Goal: Task Accomplishment & Management: Use online tool/utility

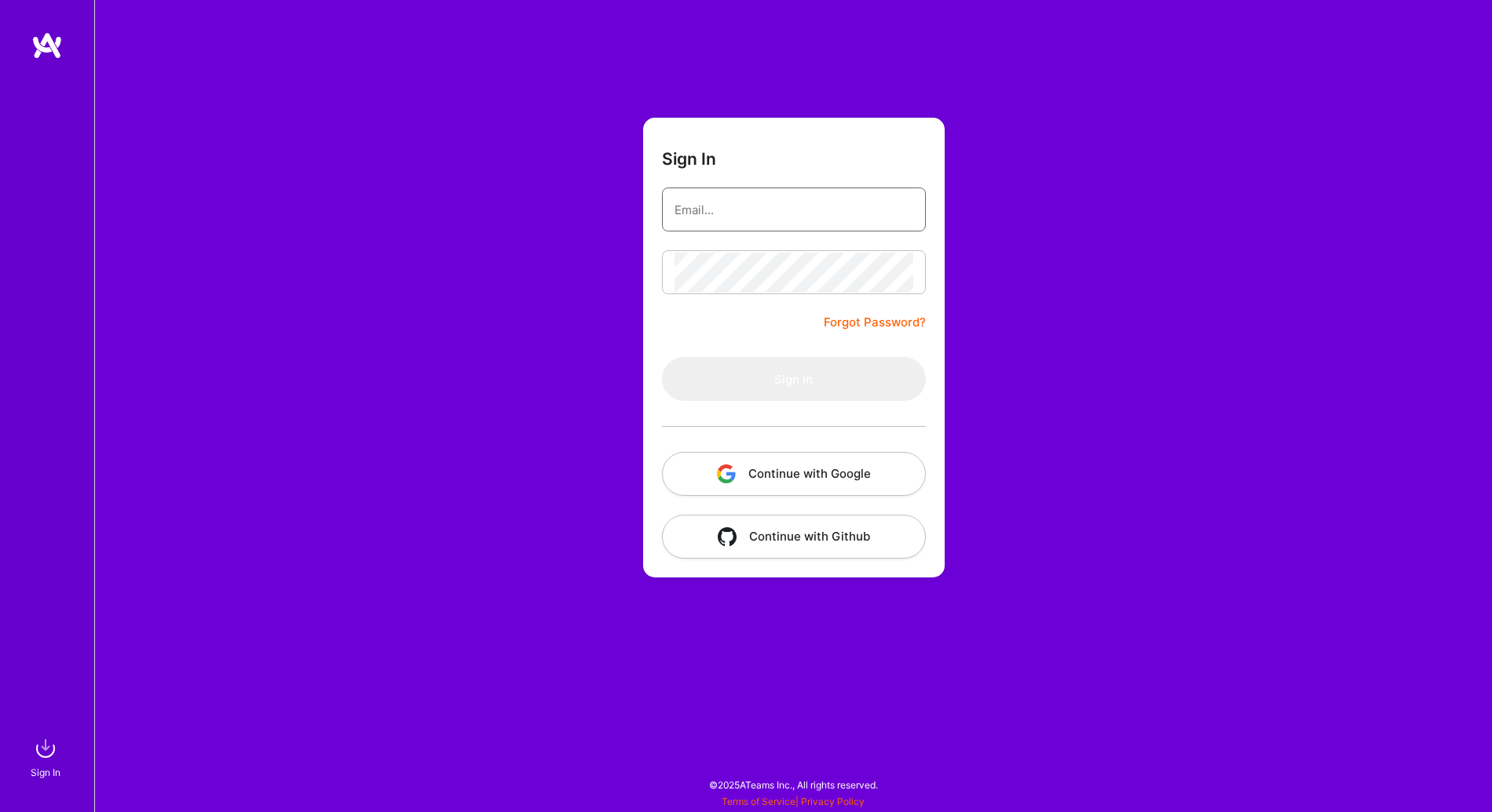
type input "[EMAIL_ADDRESS][DOMAIN_NAME]"
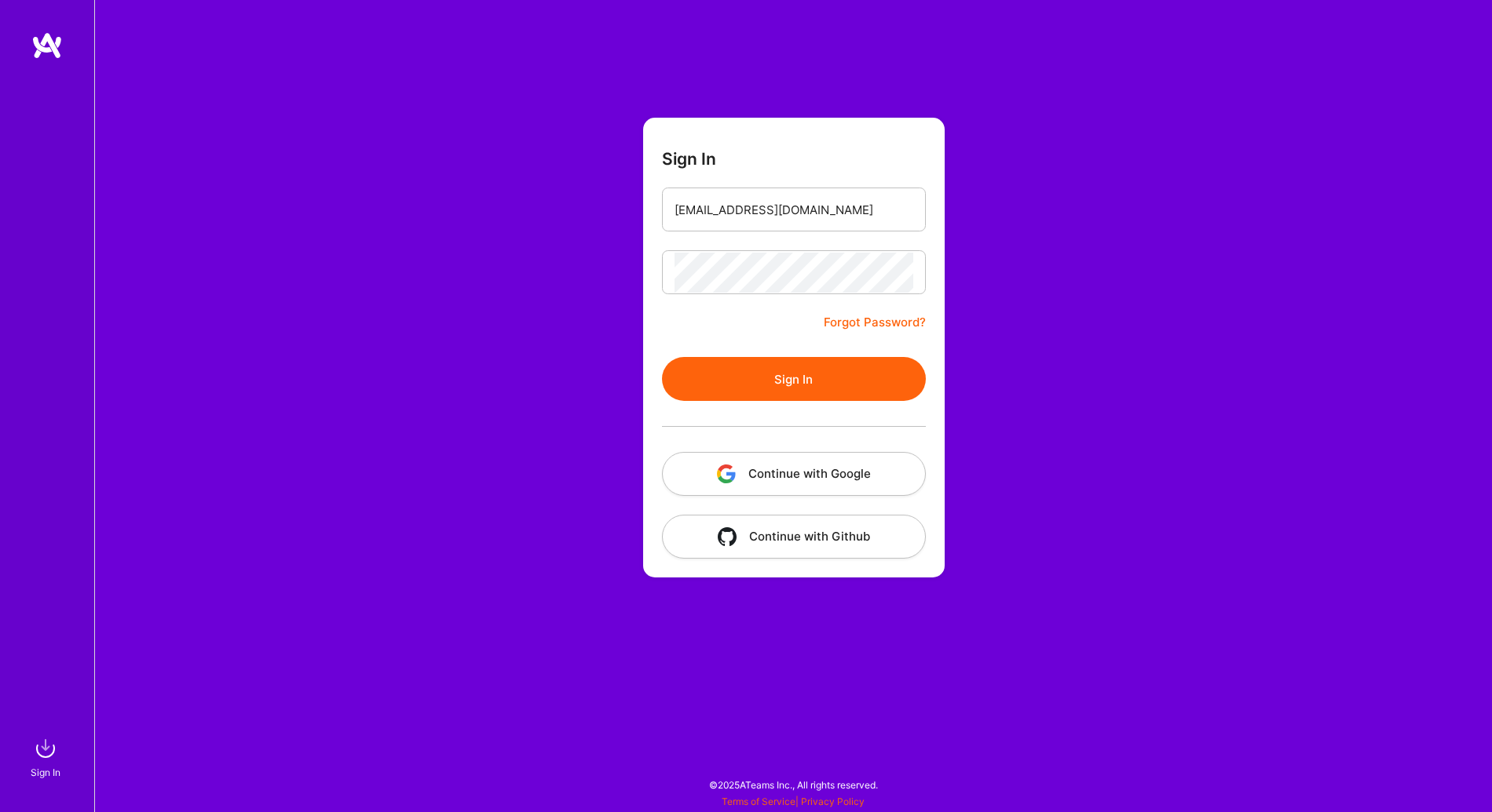
click at [681, 379] on button "Sign In" at bounding box center [793, 379] width 264 height 44
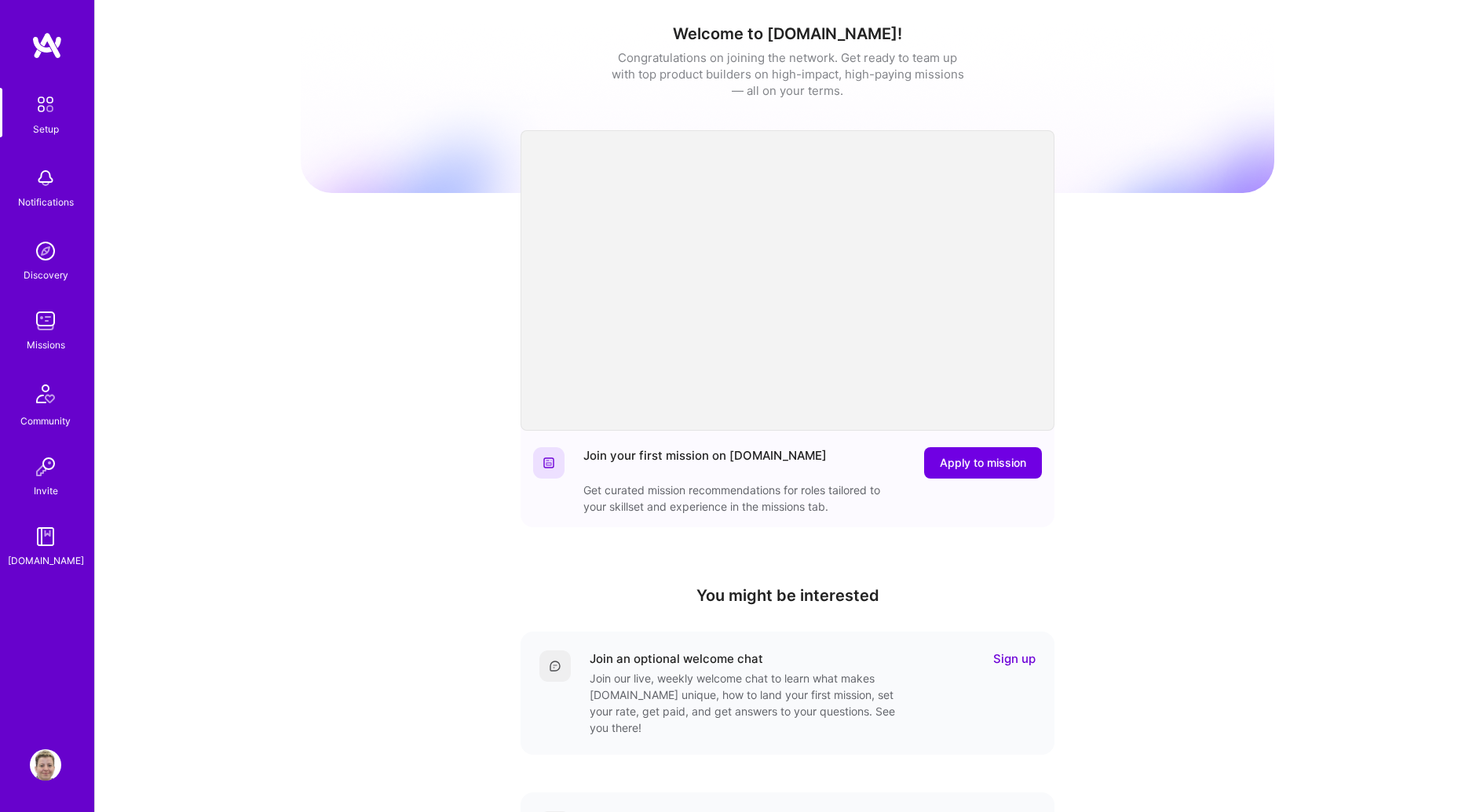
click at [33, 331] on img at bounding box center [45, 321] width 32 height 32
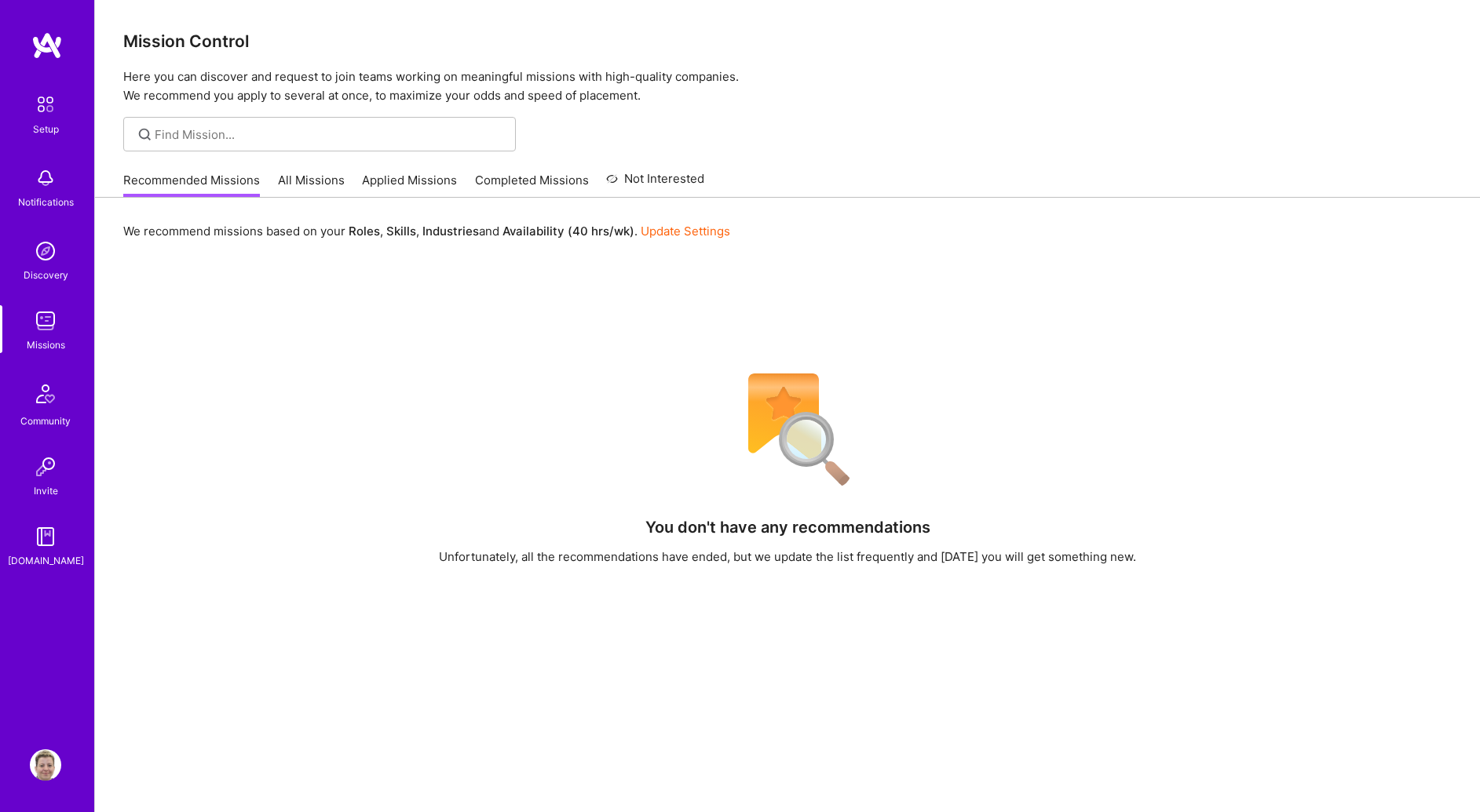
click at [310, 185] on link "All Missions" at bounding box center [310, 185] width 66 height 25
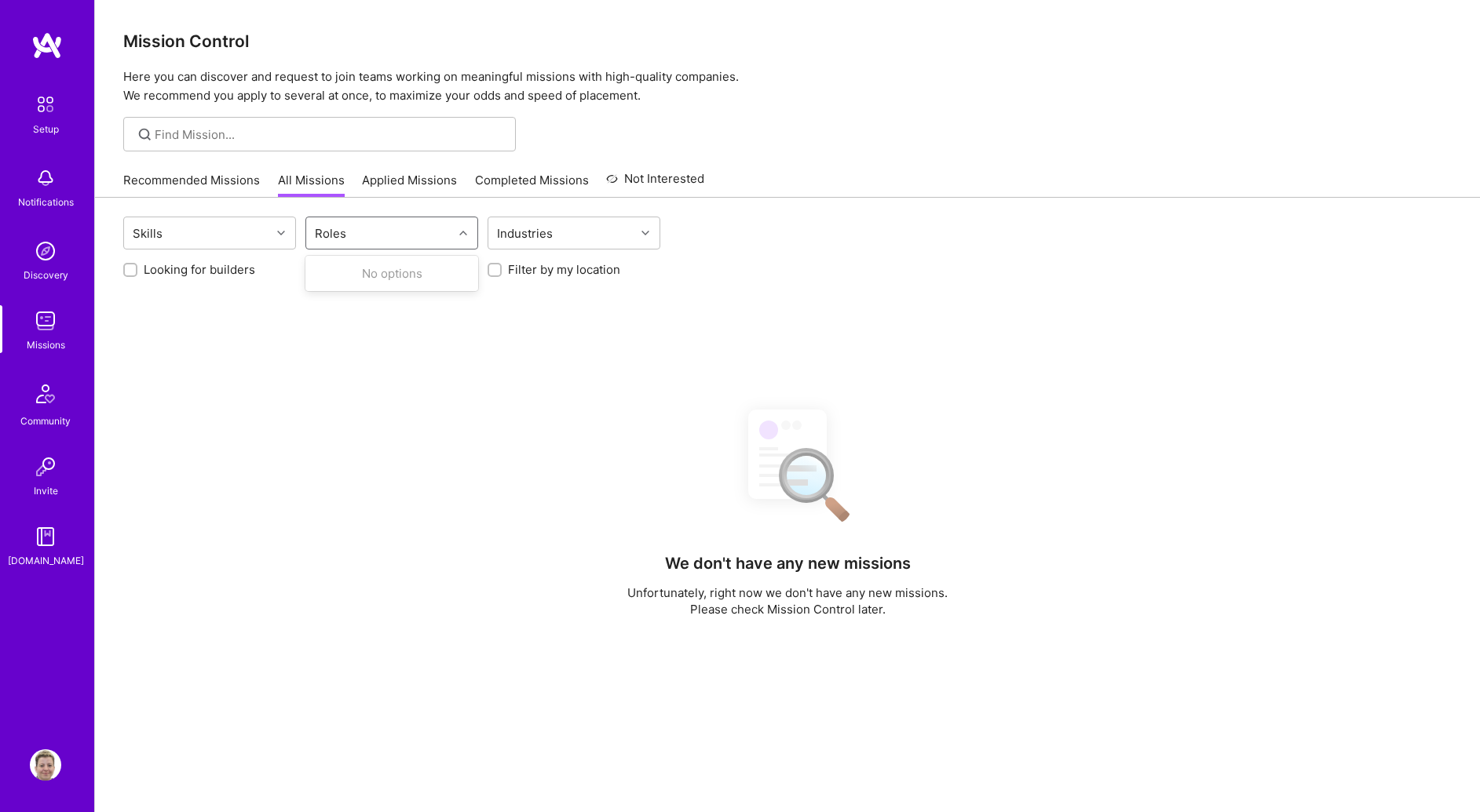
click at [370, 236] on div "Roles" at bounding box center [379, 233] width 146 height 32
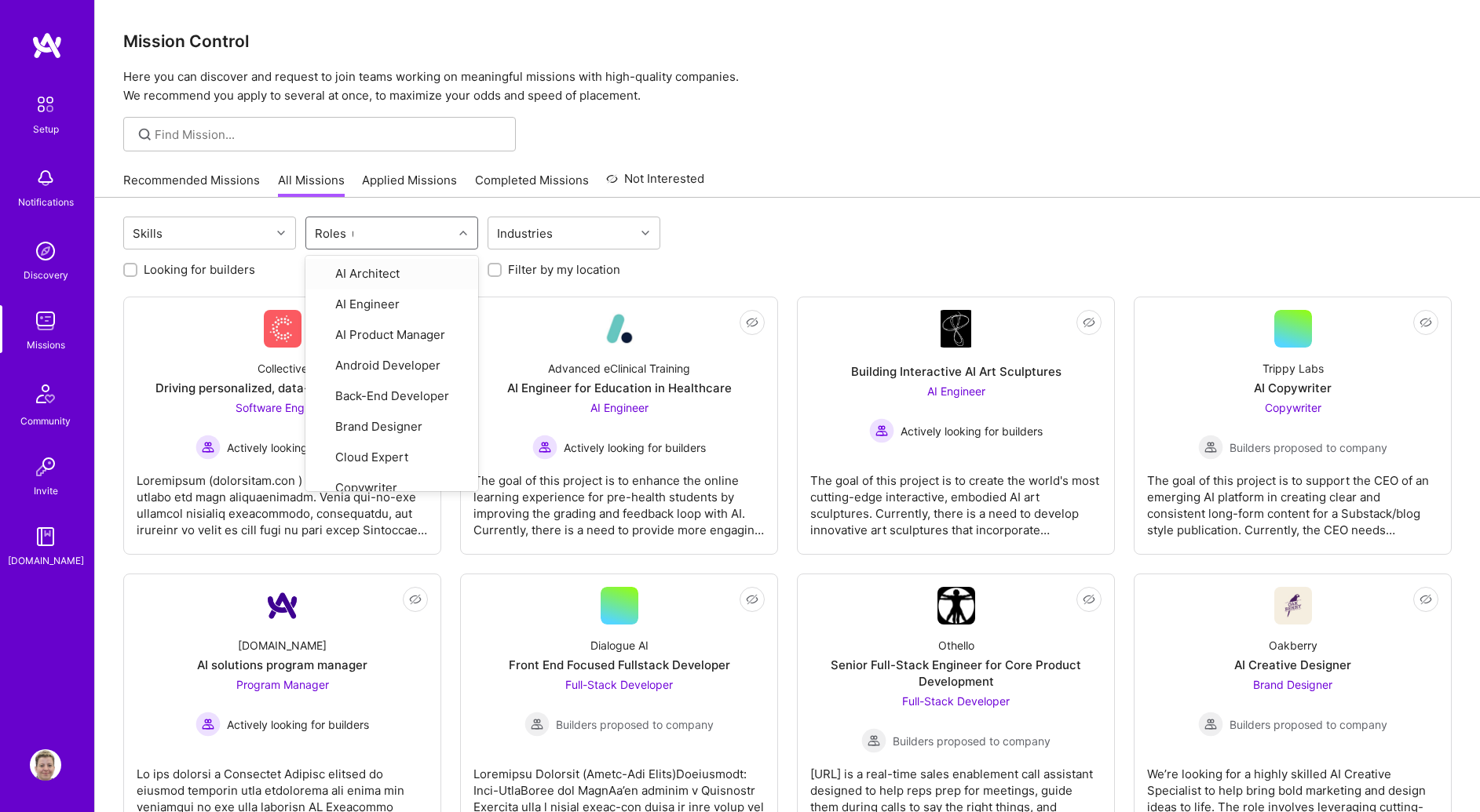
type input "ux"
click at [407, 262] on div "UX Expert" at bounding box center [392, 274] width 173 height 29
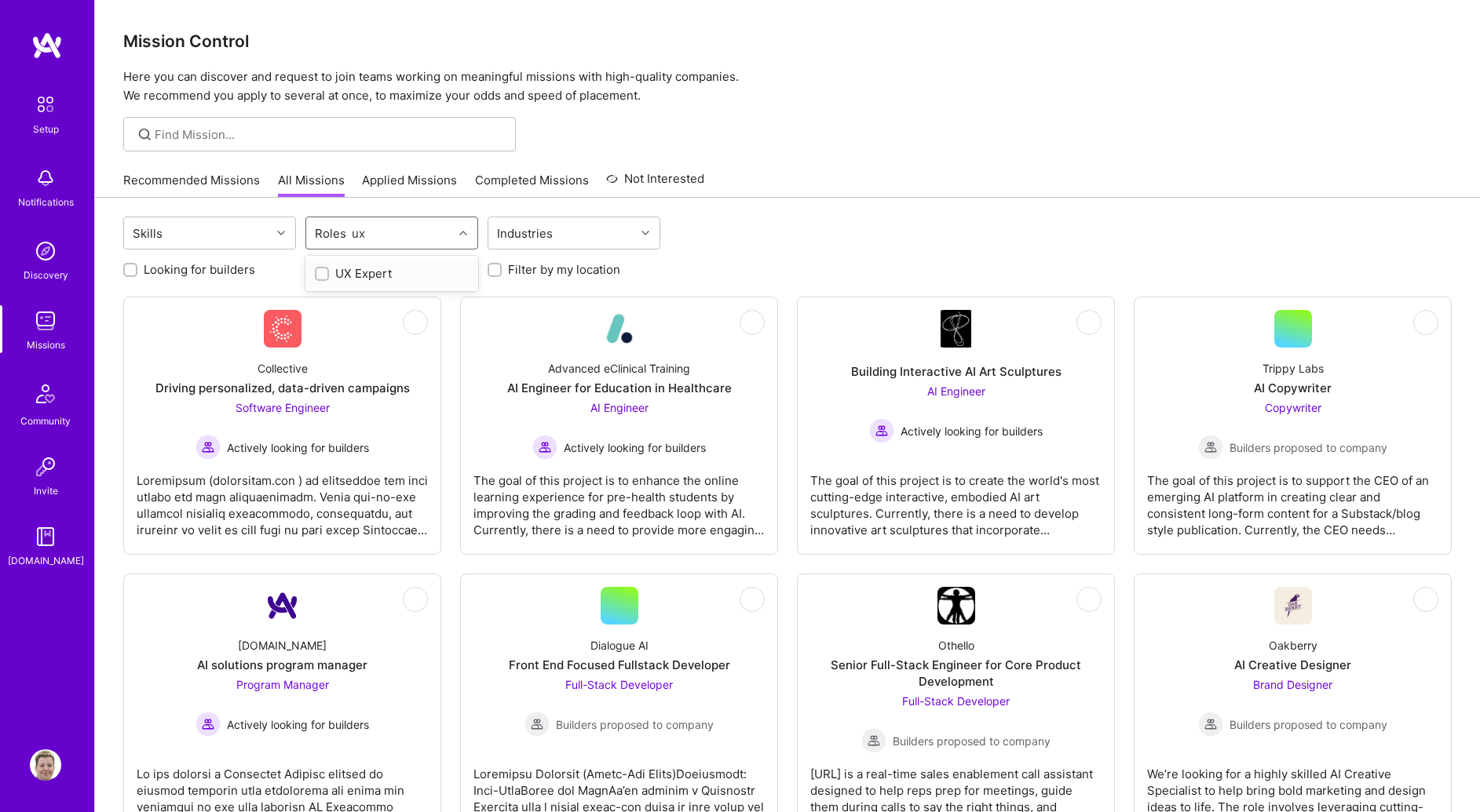
checkbox input "true"
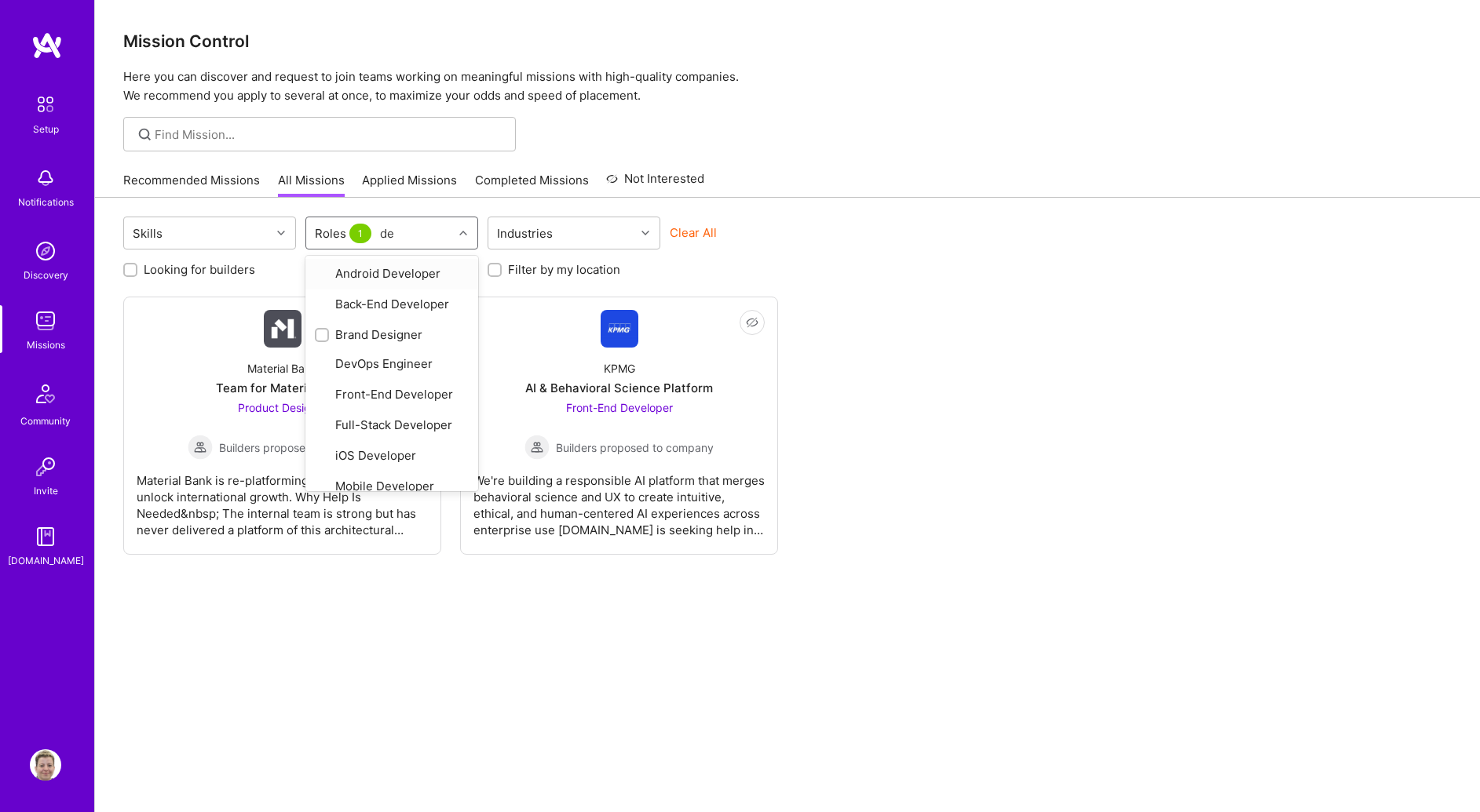
type input "des"
click at [375, 273] on div "Brand Designer" at bounding box center [391, 274] width 154 height 16
checkbox input "true"
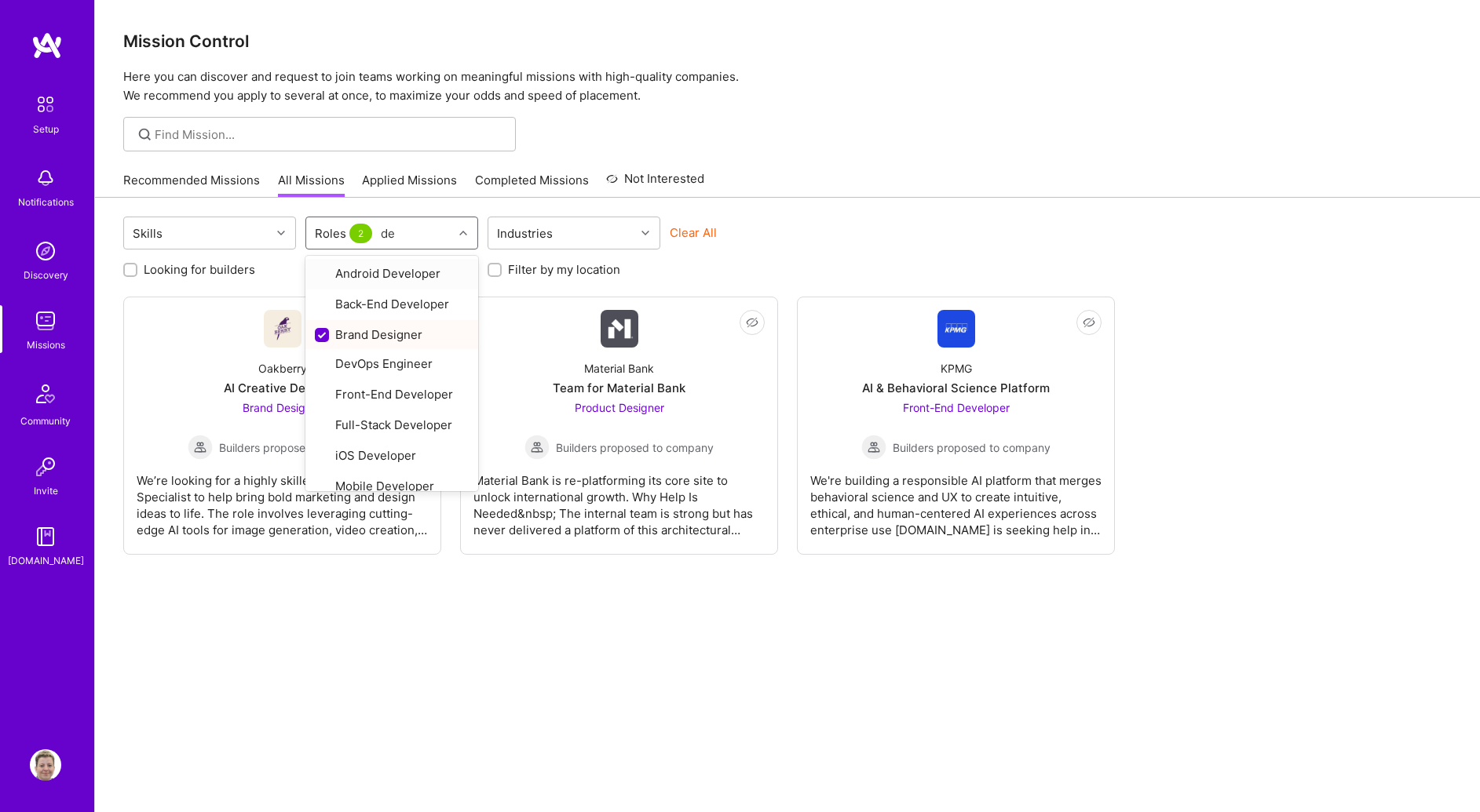
type input "des"
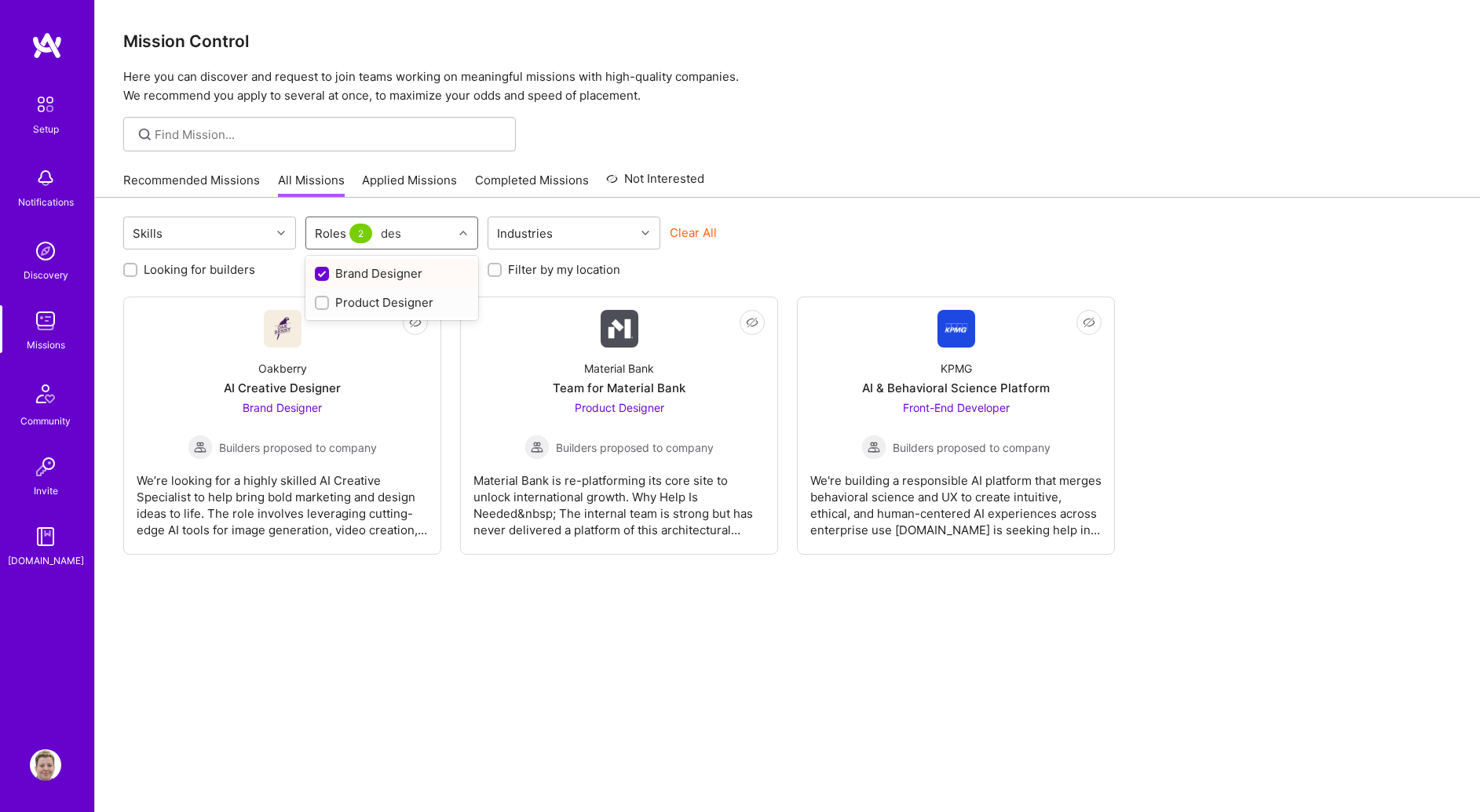
click at [369, 303] on div "Product Designer" at bounding box center [391, 303] width 154 height 16
checkbox input "true"
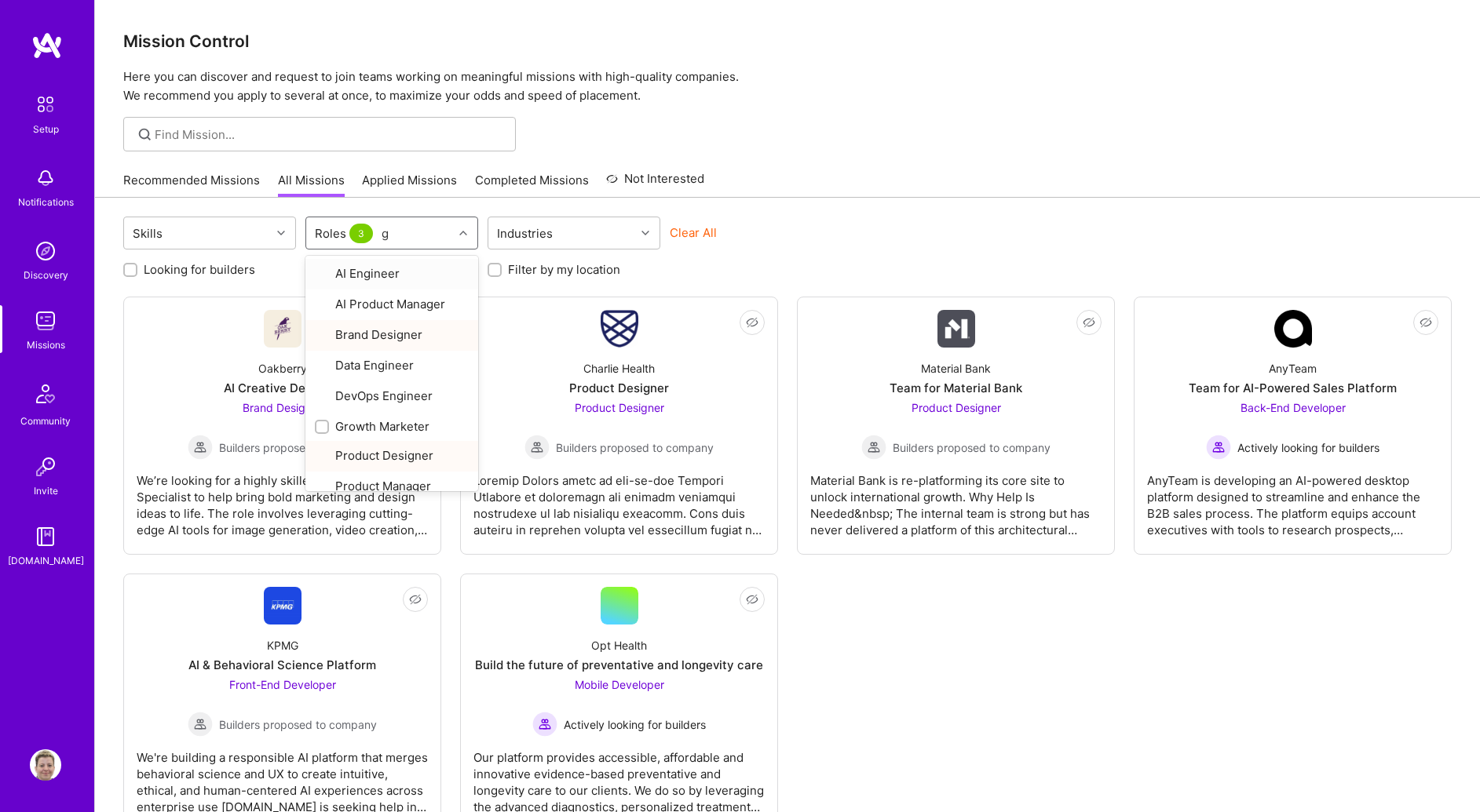
type input "gr"
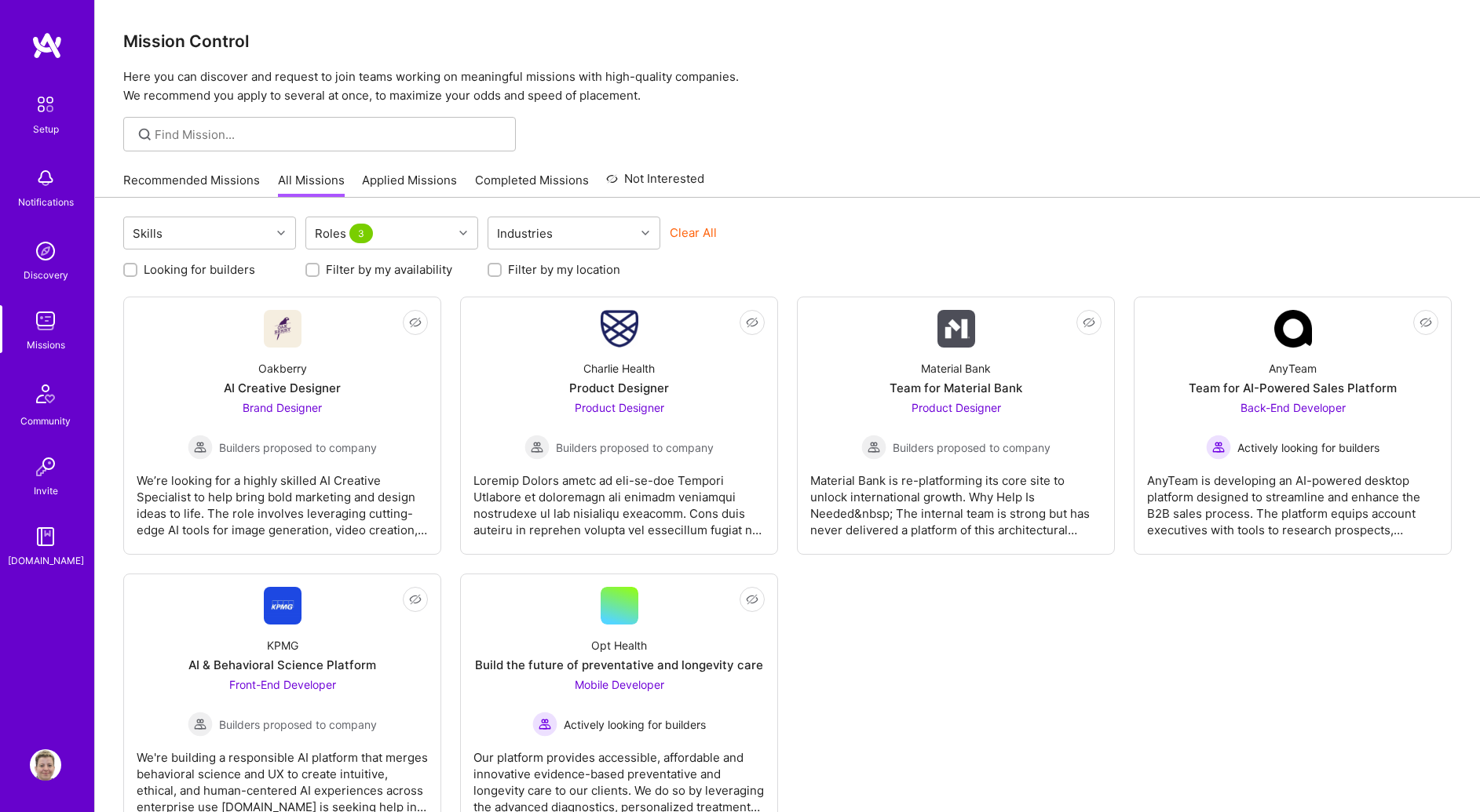
click at [951, 236] on div "Skills Roles 3 Industries Clear All" at bounding box center [787, 235] width 1328 height 37
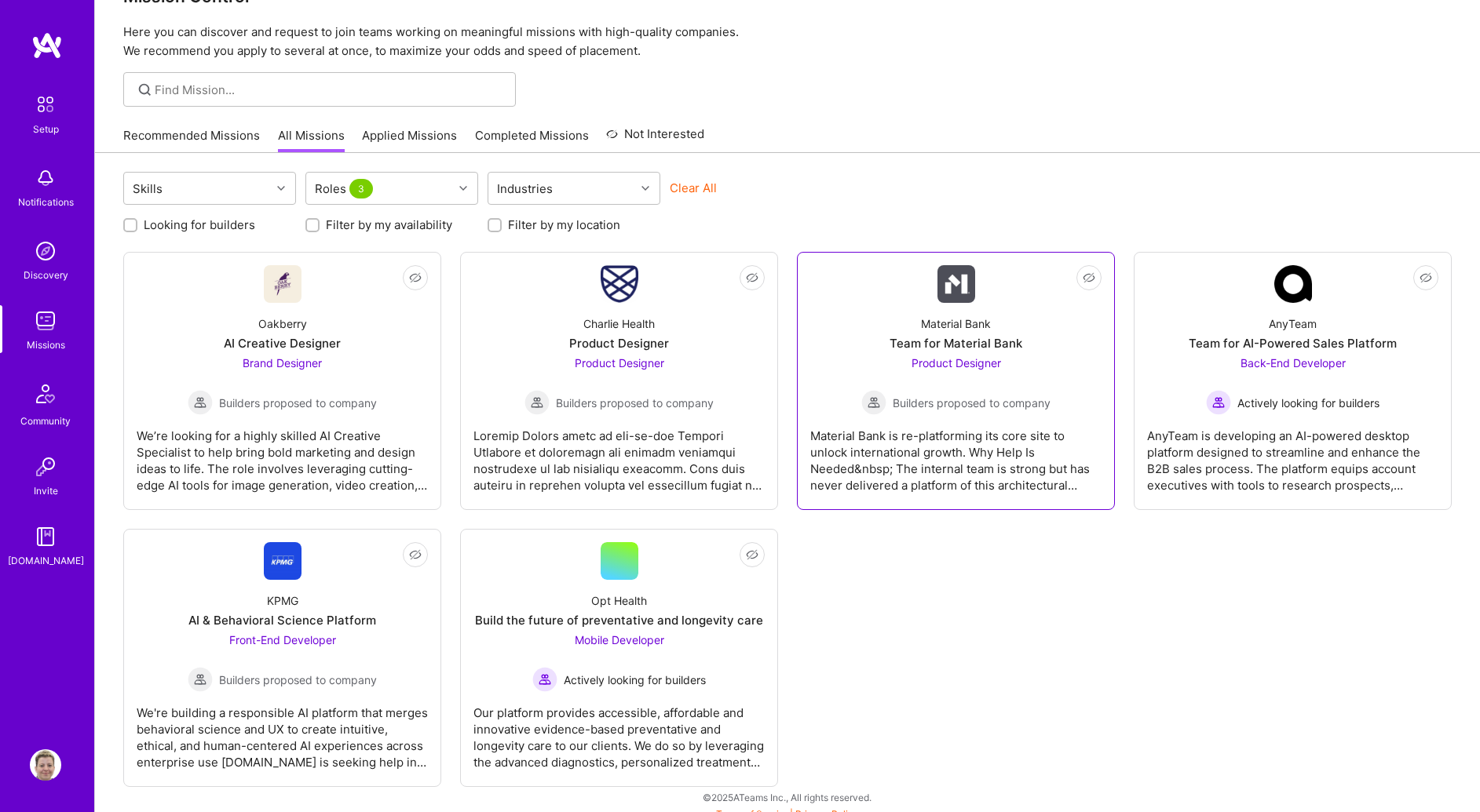
scroll to position [57, 0]
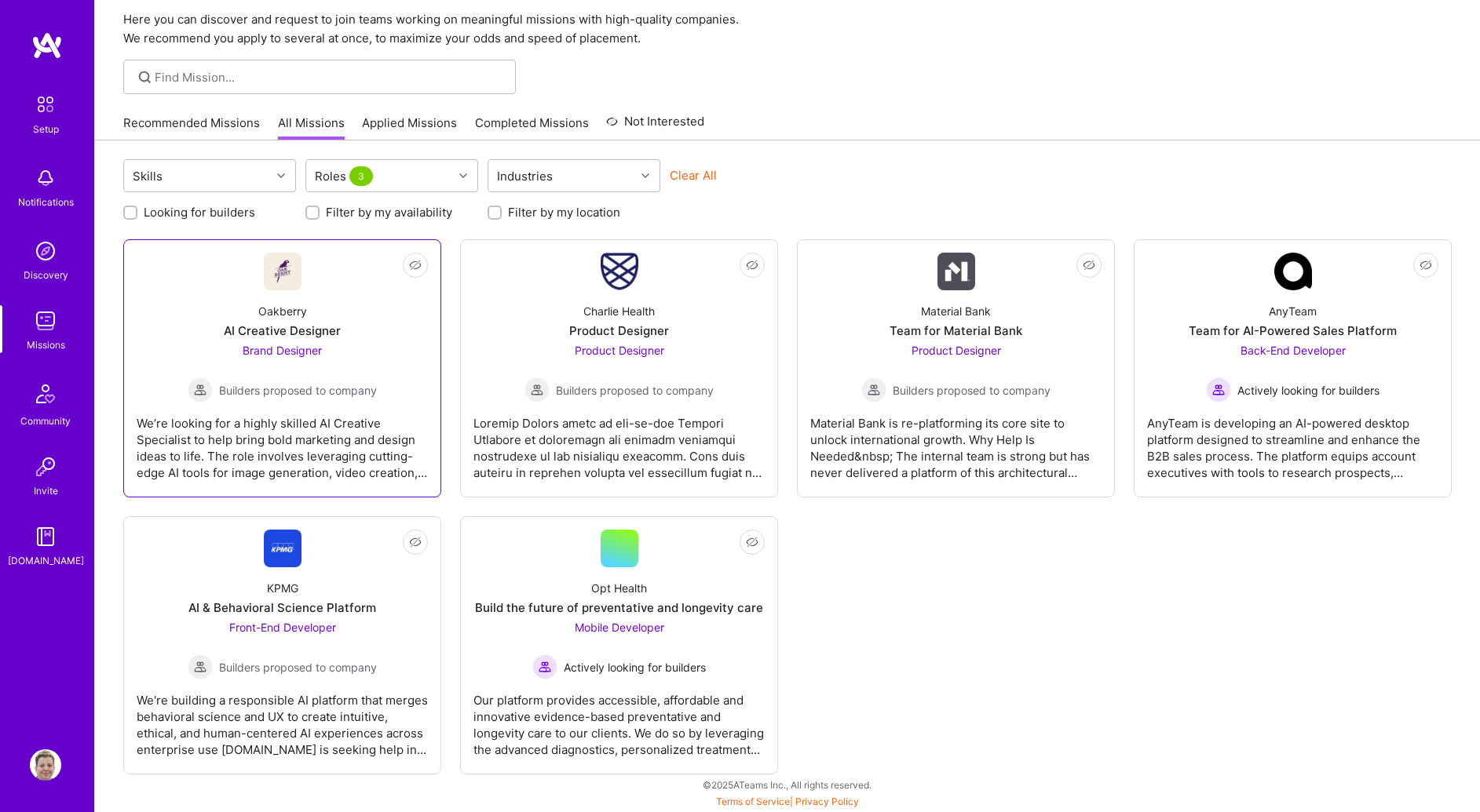
click at [283, 363] on div "Brand Designer Builders proposed to company" at bounding box center [282, 372] width 189 height 60
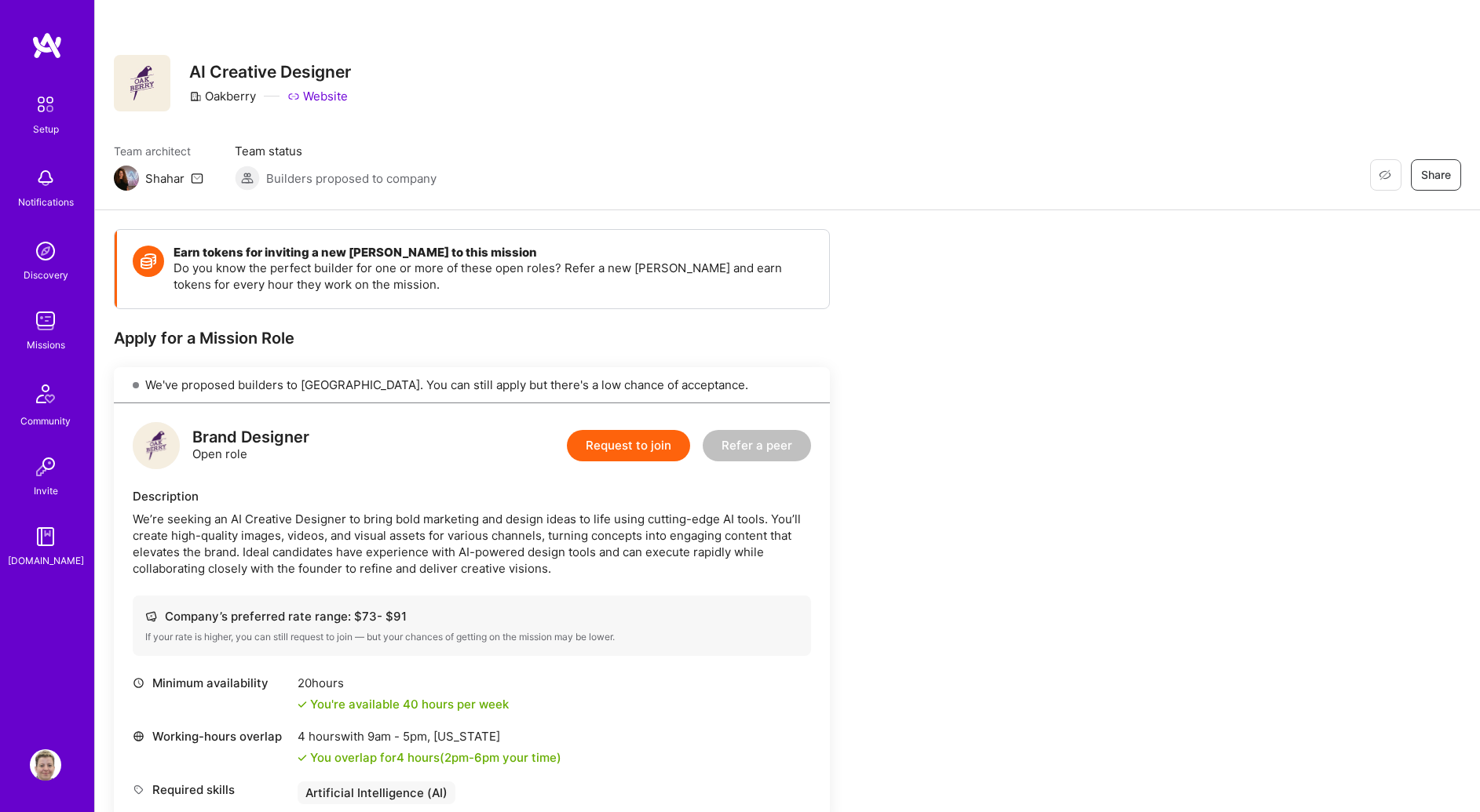
click at [46, 122] on div "Setup" at bounding box center [45, 129] width 25 height 16
